Goal: Task Accomplishment & Management: Complete application form

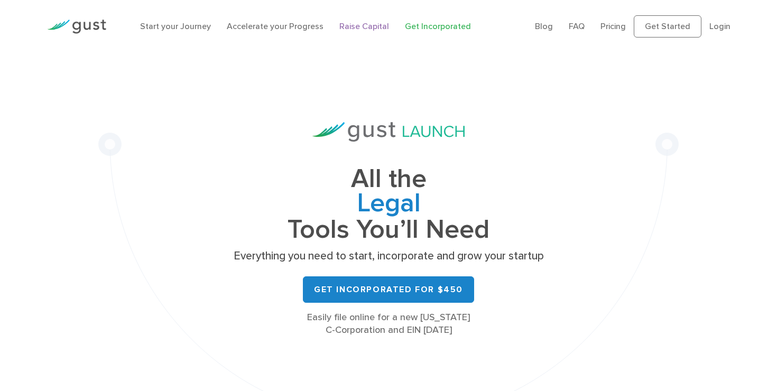
click at [360, 25] on link "Raise Capital" at bounding box center [364, 26] width 50 height 10
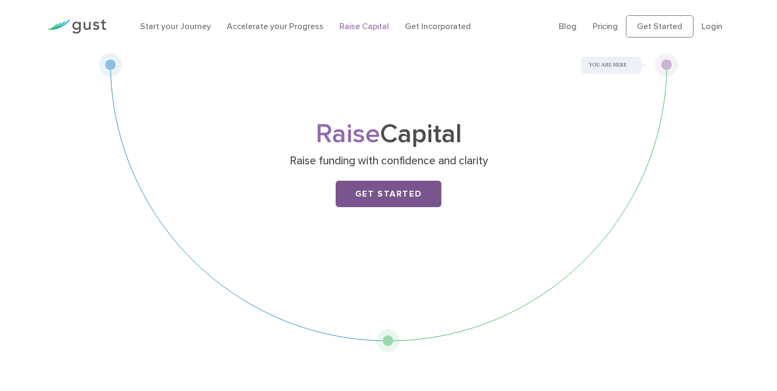
click at [404, 187] on link "Get Started" at bounding box center [389, 194] width 106 height 26
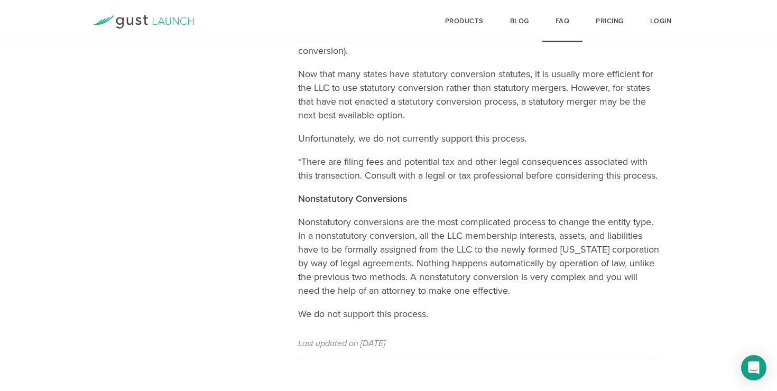
scroll to position [755, 0]
